Goal: Register for event/course

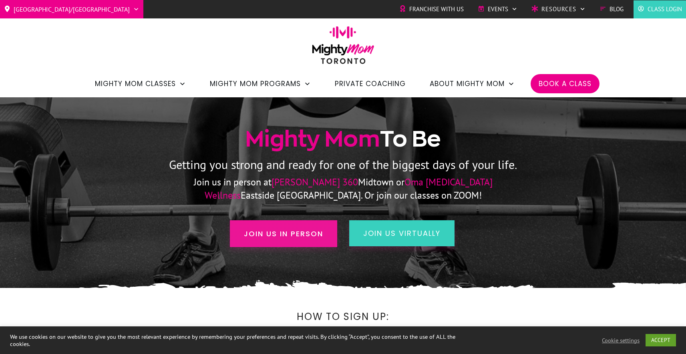
click at [305, 231] on span "Join us in person" at bounding box center [283, 233] width 79 height 11
click at [304, 232] on span "Join us in person" at bounding box center [283, 233] width 79 height 11
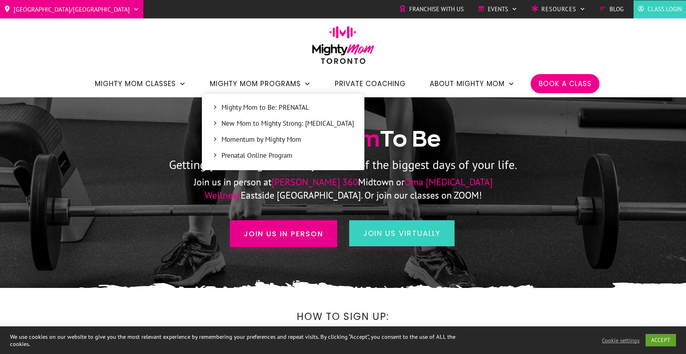
click at [266, 103] on span "Mighty Mom to Be: PRENATAL" at bounding box center [288, 108] width 133 height 10
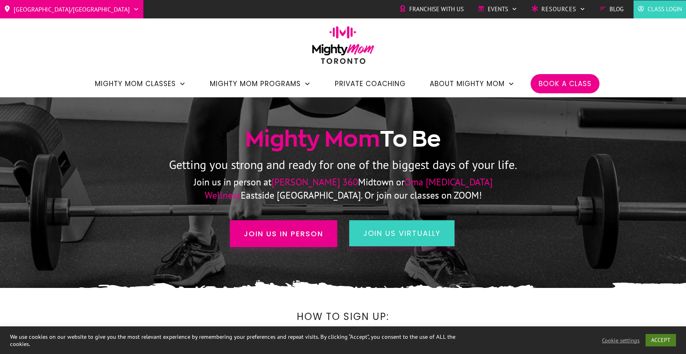
click at [668, 337] on link "ACCEPT" at bounding box center [661, 340] width 30 height 12
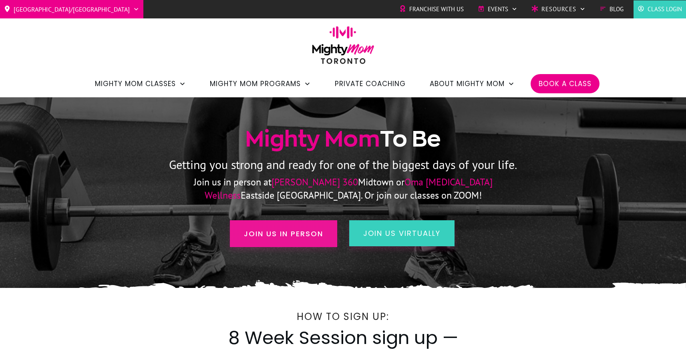
click at [303, 226] on link "Join us in person" at bounding box center [283, 233] width 107 height 27
click at [306, 240] on link "Join us in person" at bounding box center [283, 233] width 107 height 27
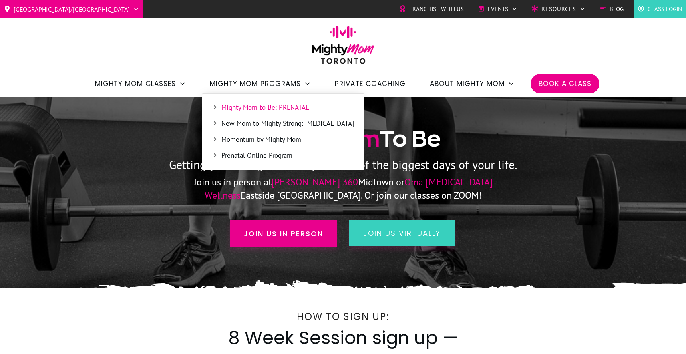
click at [274, 110] on span "Mighty Mom to Be: PRENATAL" at bounding box center [288, 108] width 133 height 10
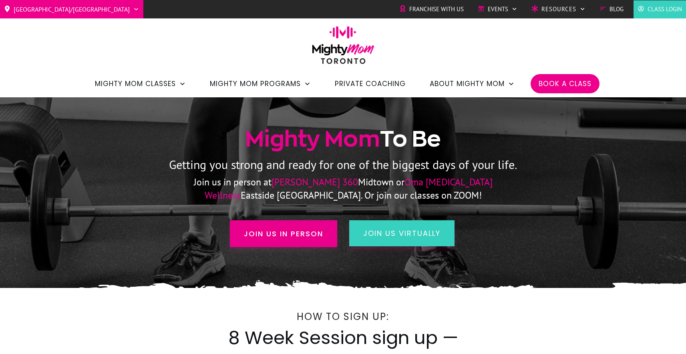
click at [562, 235] on div "join us virtually" at bounding box center [466, 233] width 234 height 42
